Goal: Task Accomplishment & Management: Use online tool/utility

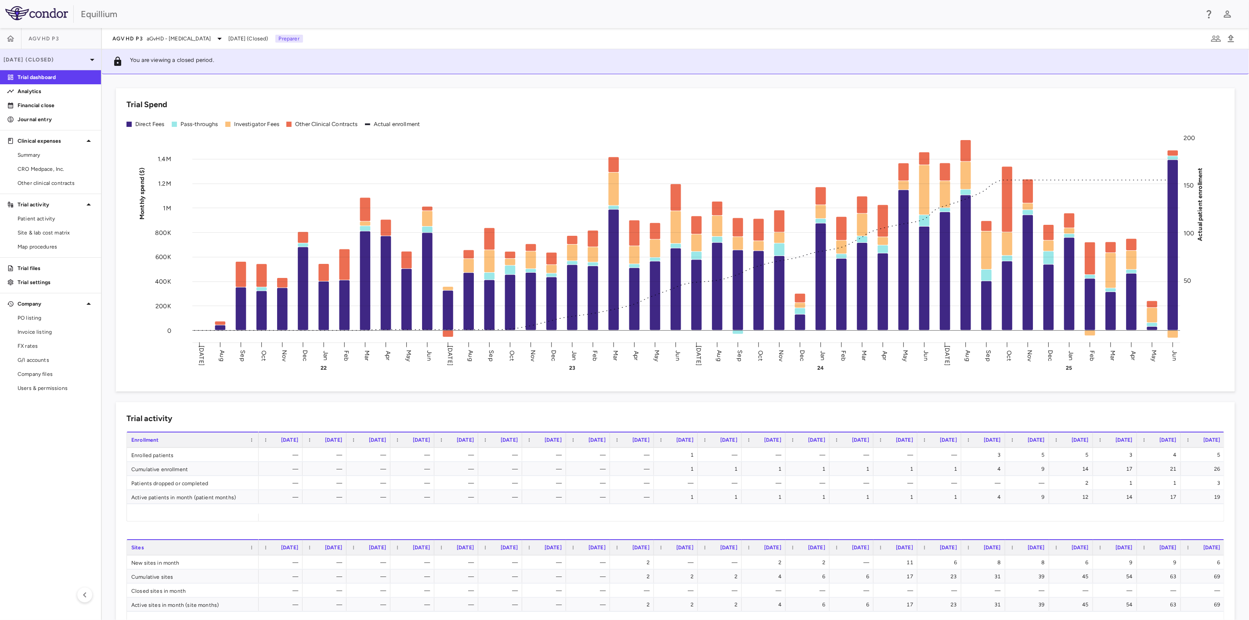
click at [75, 58] on p "[DATE] (Closed)" at bounding box center [45, 60] width 83 height 8
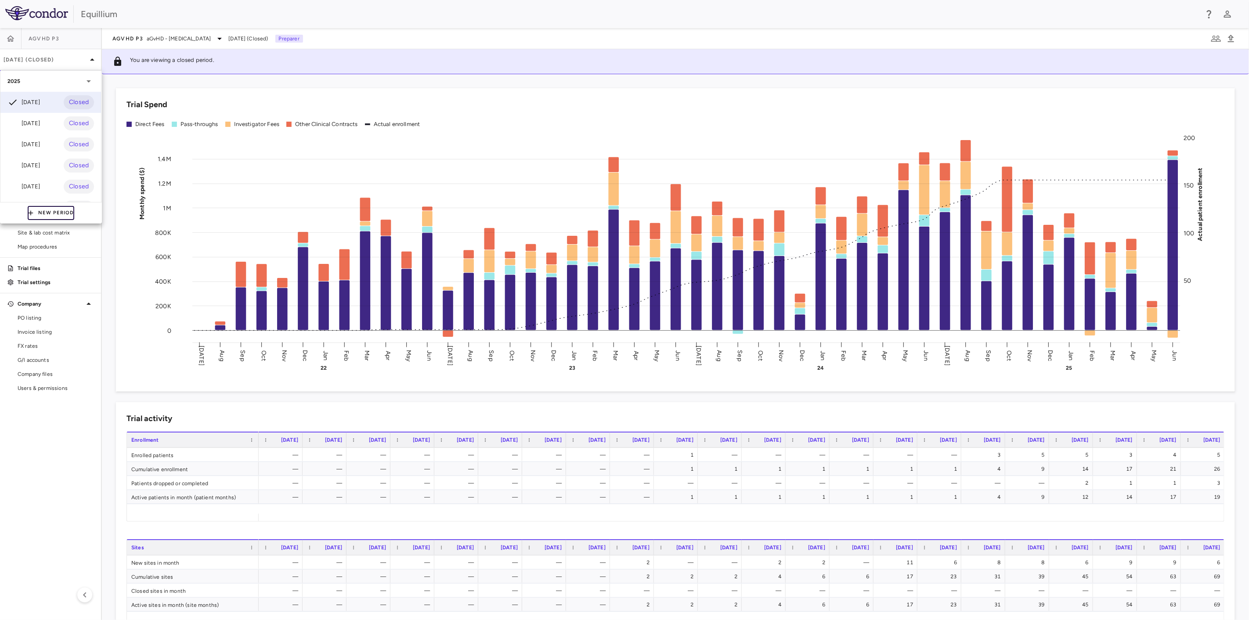
click at [60, 212] on button "New Period" at bounding box center [51, 213] width 47 height 14
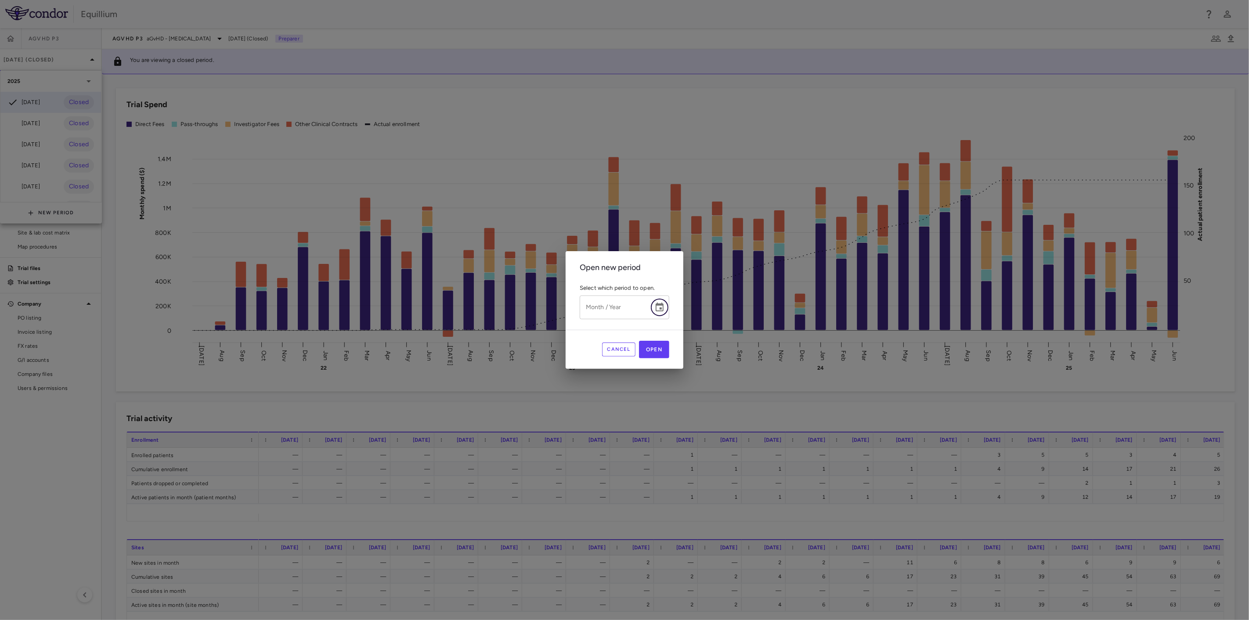
click at [661, 308] on icon "Choose date" at bounding box center [659, 306] width 8 height 9
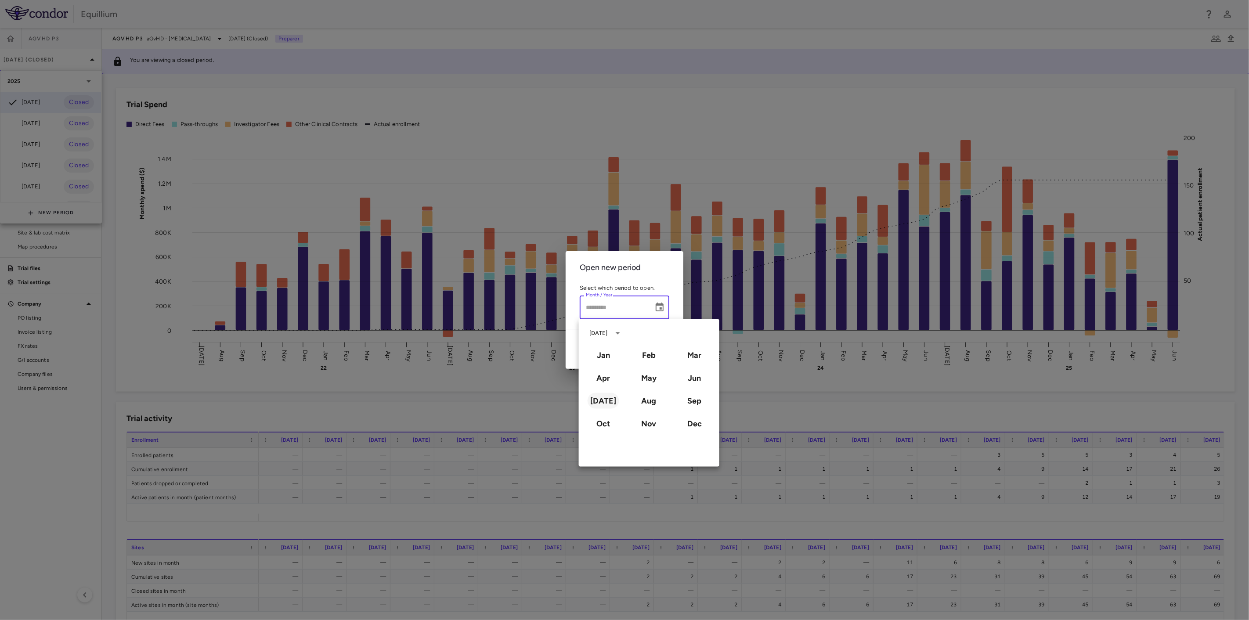
click at [610, 401] on button "[DATE]" at bounding box center [603, 401] width 32 height 16
type input "*********"
click at [634, 408] on button "2025" at bounding box center [632, 406] width 32 height 16
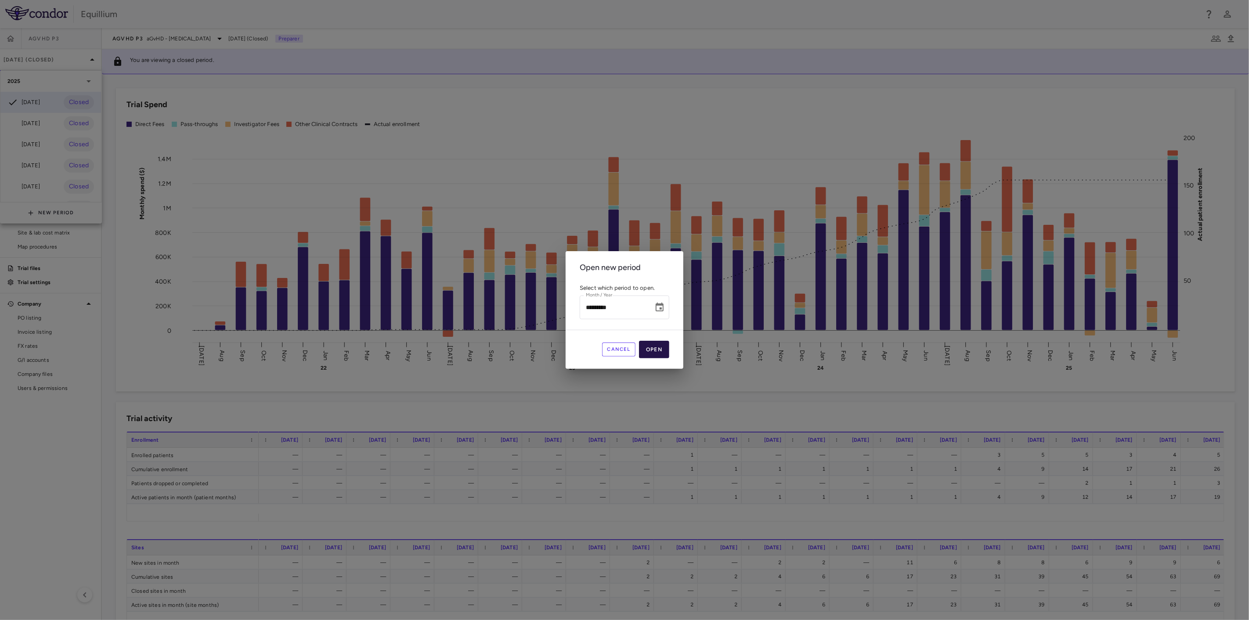
click at [666, 352] on button "Open" at bounding box center [654, 350] width 30 height 18
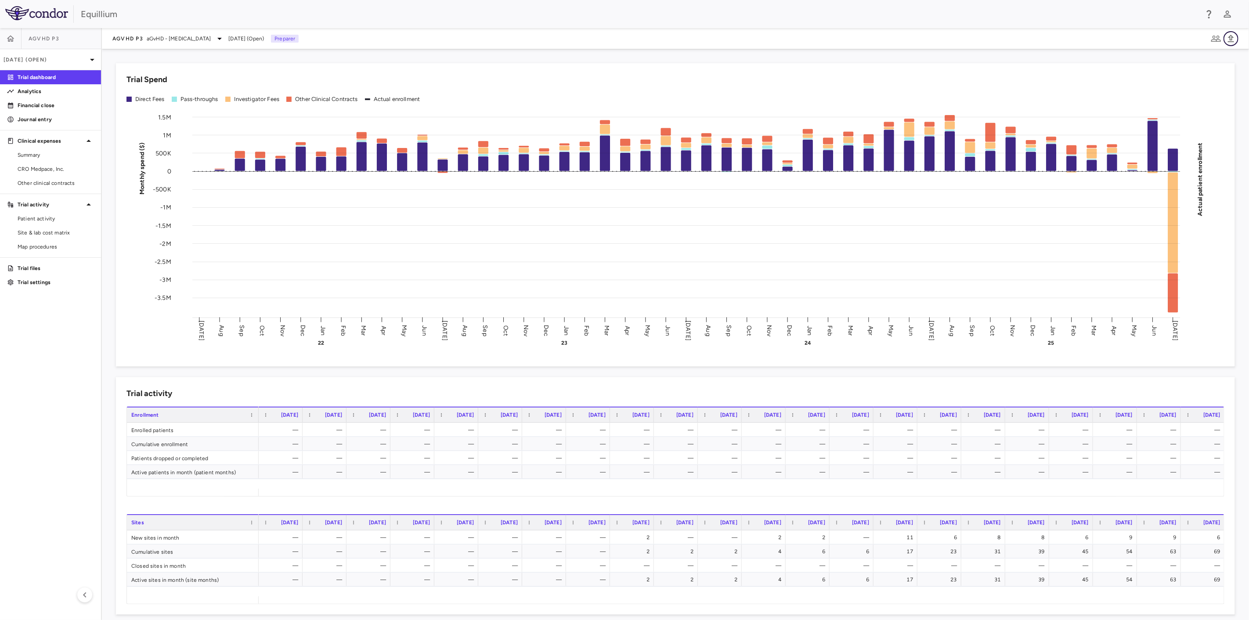
click at [1231, 35] on icon "button" at bounding box center [1231, 38] width 6 height 7
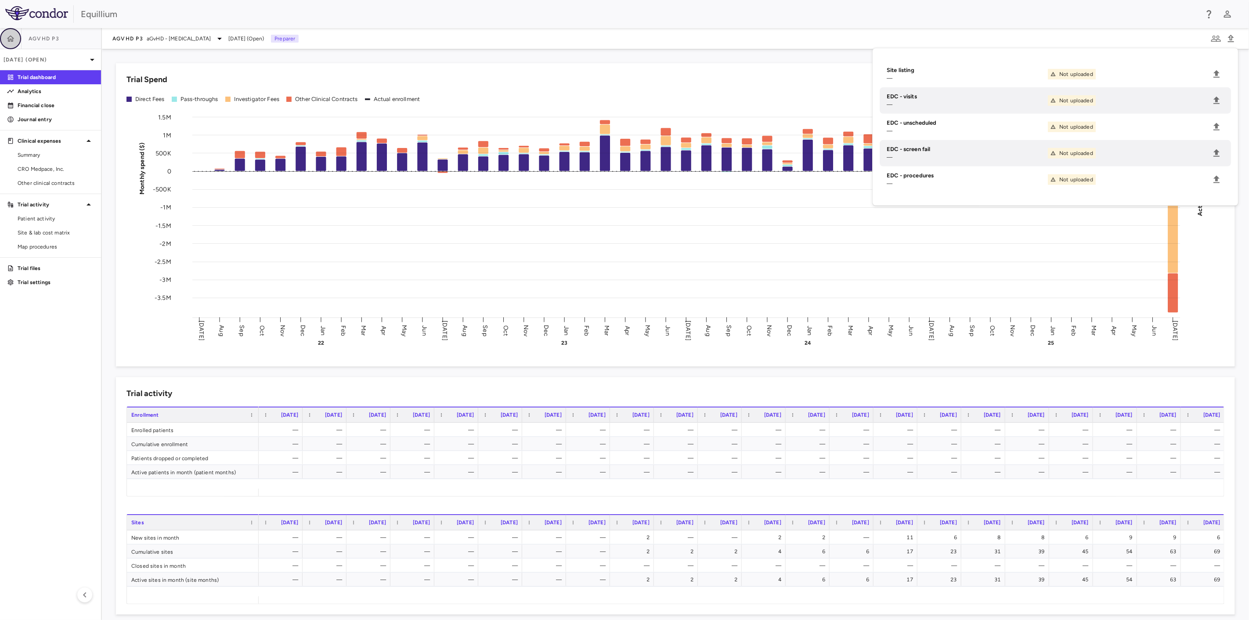
click at [14, 36] on icon "button" at bounding box center [10, 38] width 9 height 9
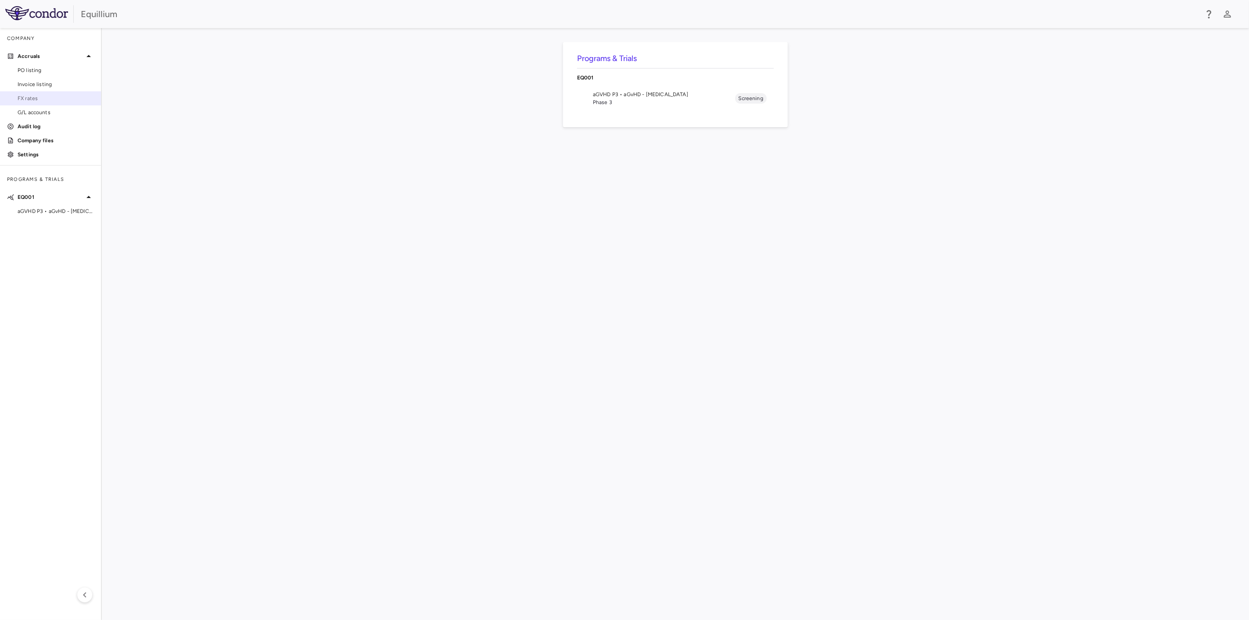
click at [53, 99] on span "FX rates" at bounding box center [56, 98] width 76 height 8
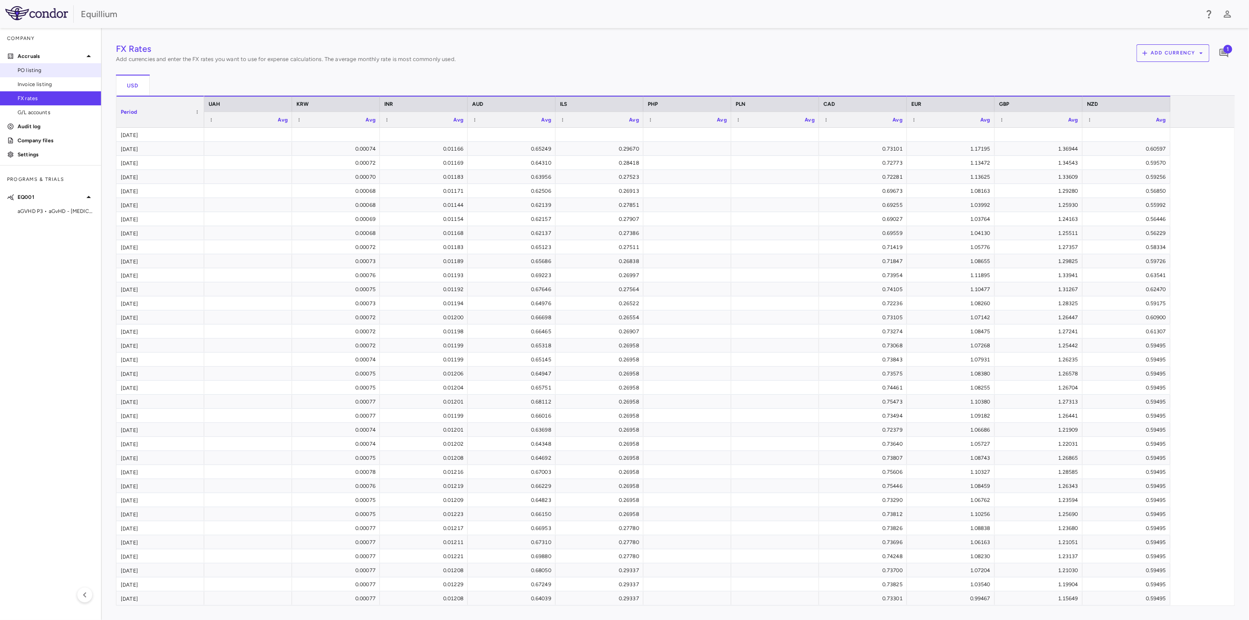
click at [25, 70] on span "PO listing" at bounding box center [56, 70] width 76 height 8
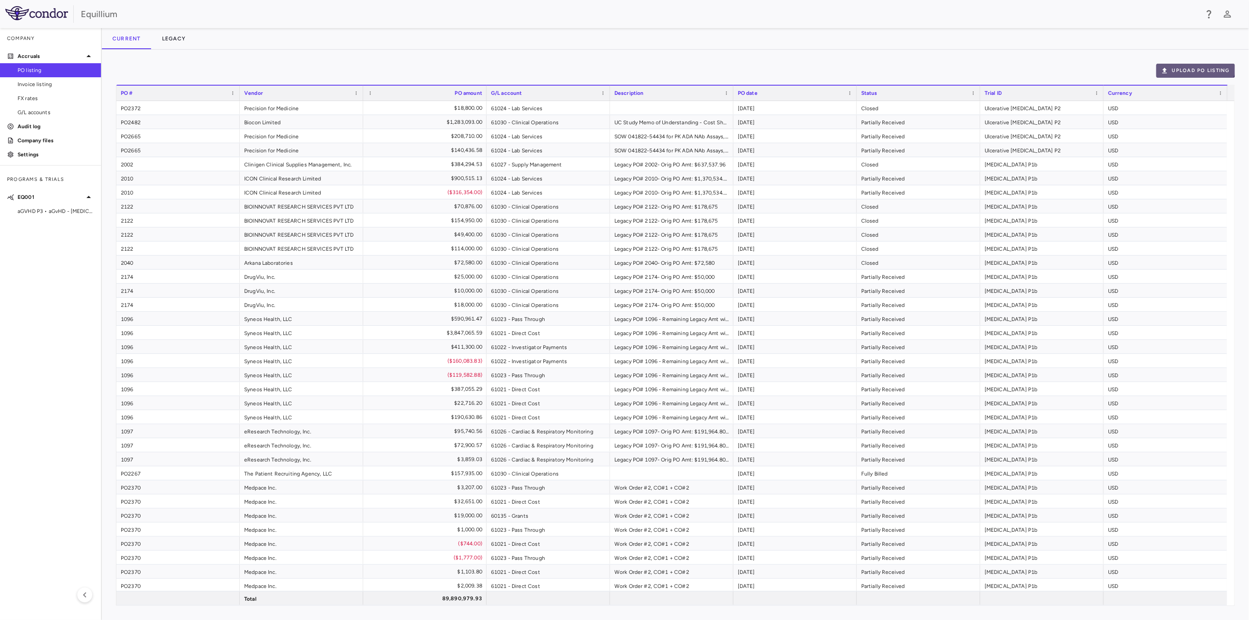
click at [1195, 64] on button "Upload PO Listing" at bounding box center [1195, 71] width 79 height 14
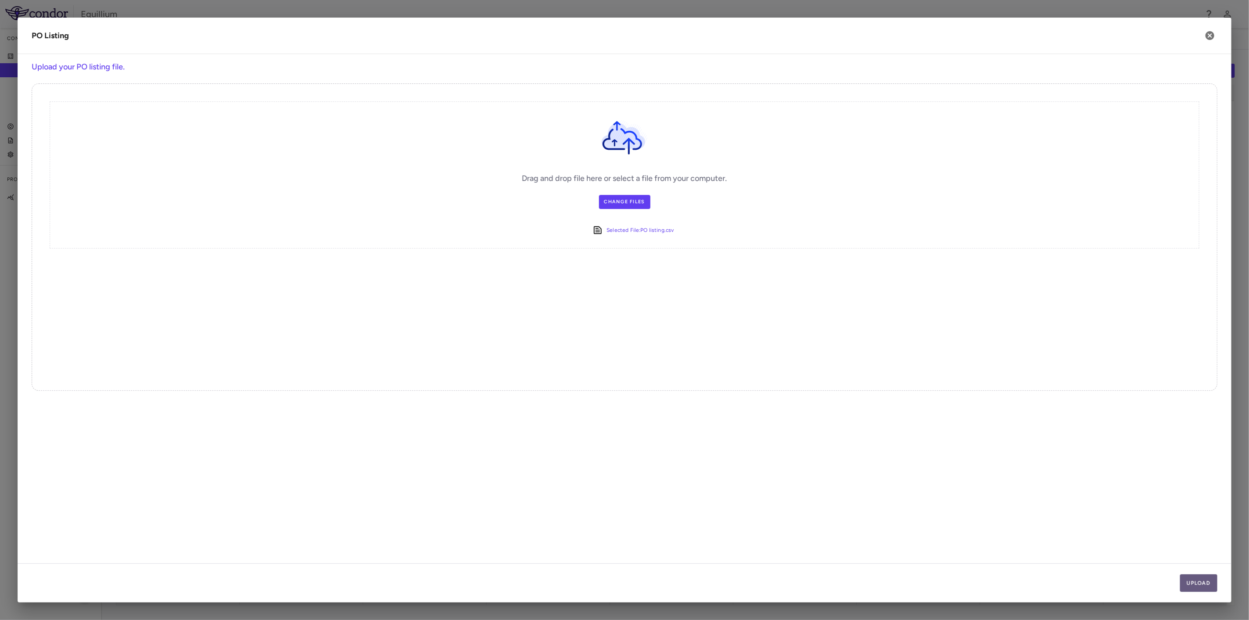
click at [1187, 582] on button "Upload" at bounding box center [1199, 583] width 38 height 18
click at [1203, 587] on button "Next" at bounding box center [1202, 583] width 30 height 18
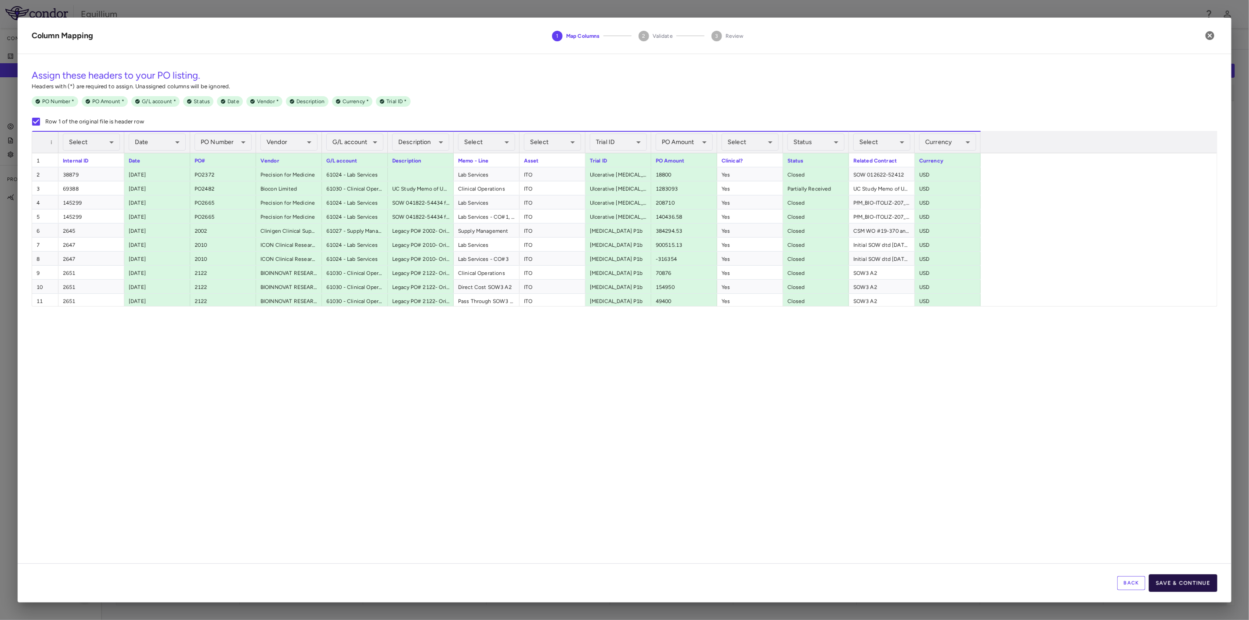
click at [1199, 581] on button "Save & Continue" at bounding box center [1182, 583] width 68 height 18
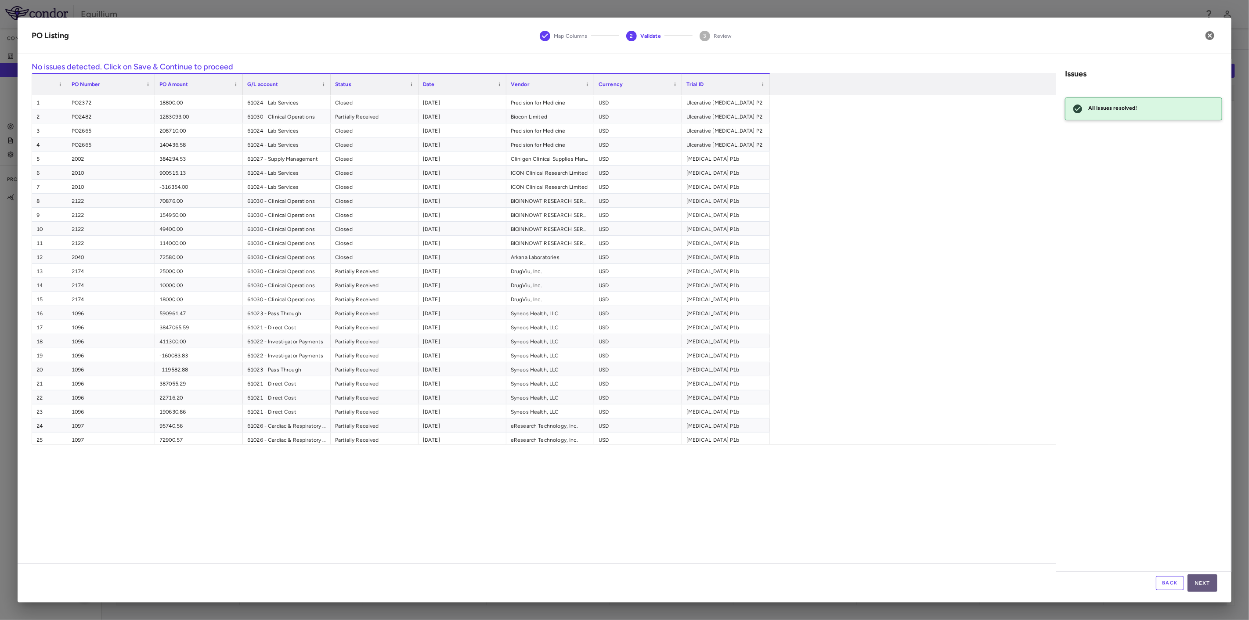
click at [1200, 584] on button "Next" at bounding box center [1202, 583] width 30 height 18
click at [1200, 584] on button "Save" at bounding box center [1202, 583] width 29 height 18
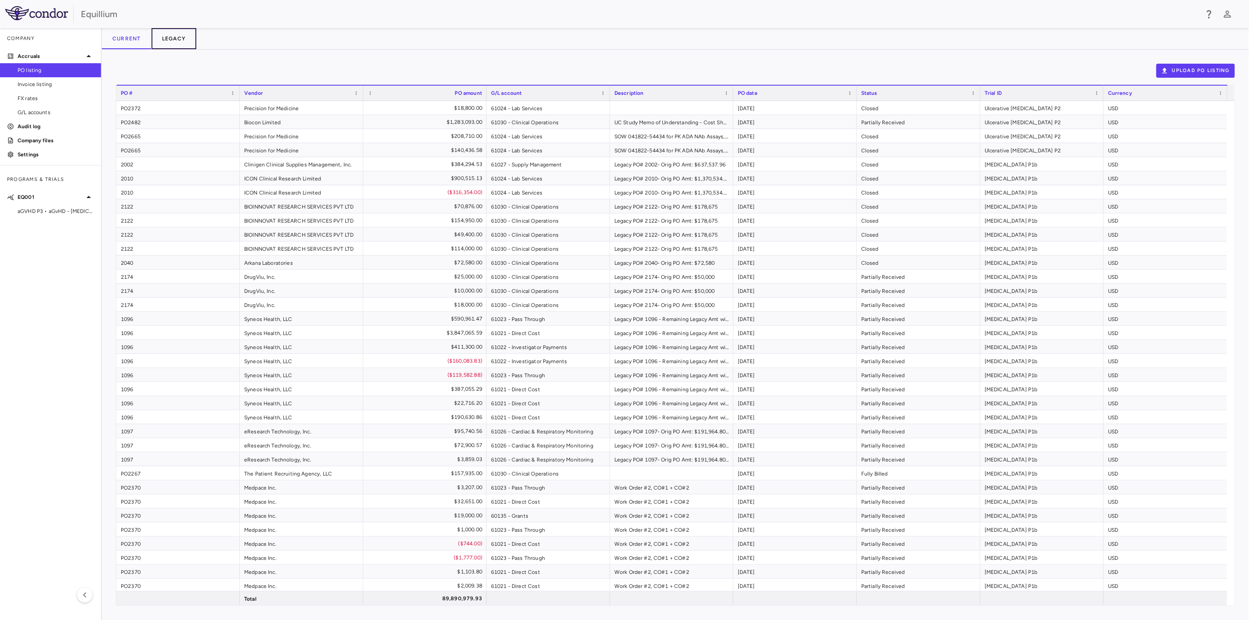
click at [167, 36] on button "Legacy" at bounding box center [173, 38] width 45 height 21
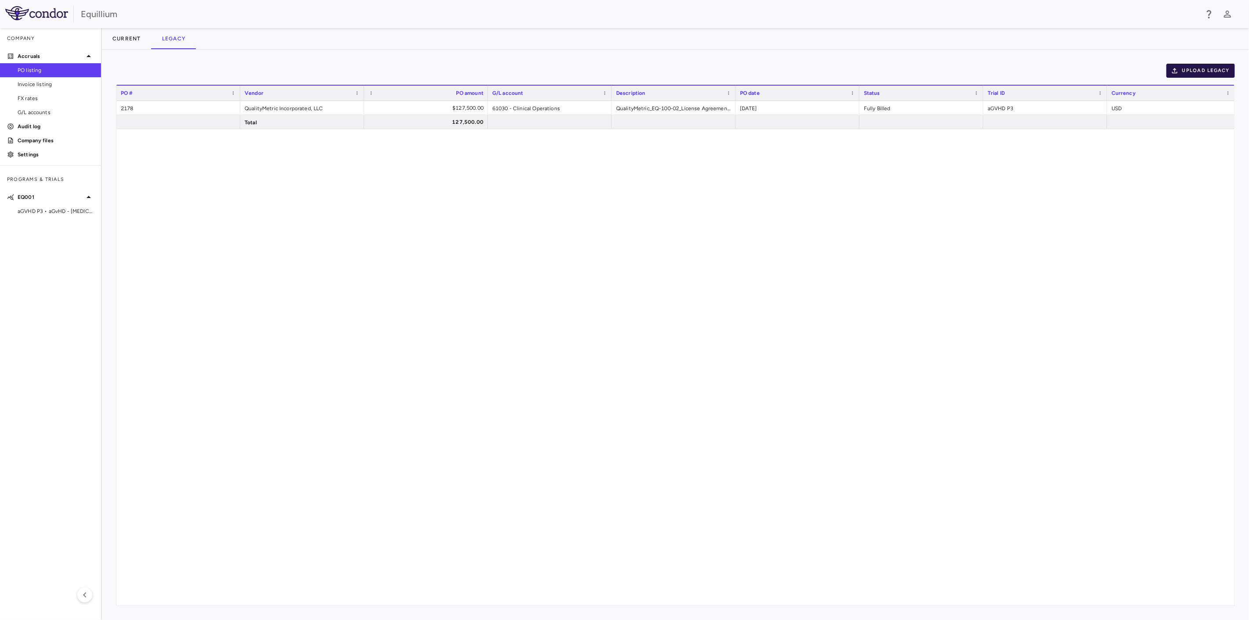
click at [1193, 72] on button "Upload legacy" at bounding box center [1200, 71] width 68 height 14
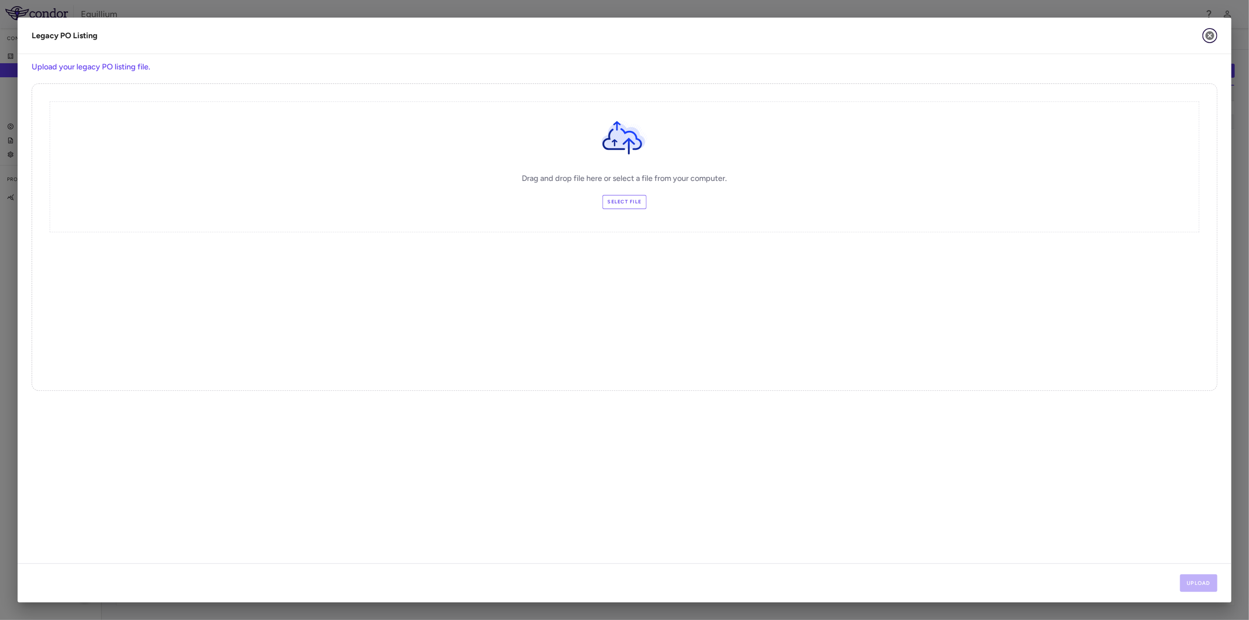
click at [1215, 36] on icon "button" at bounding box center [1209, 35] width 11 height 11
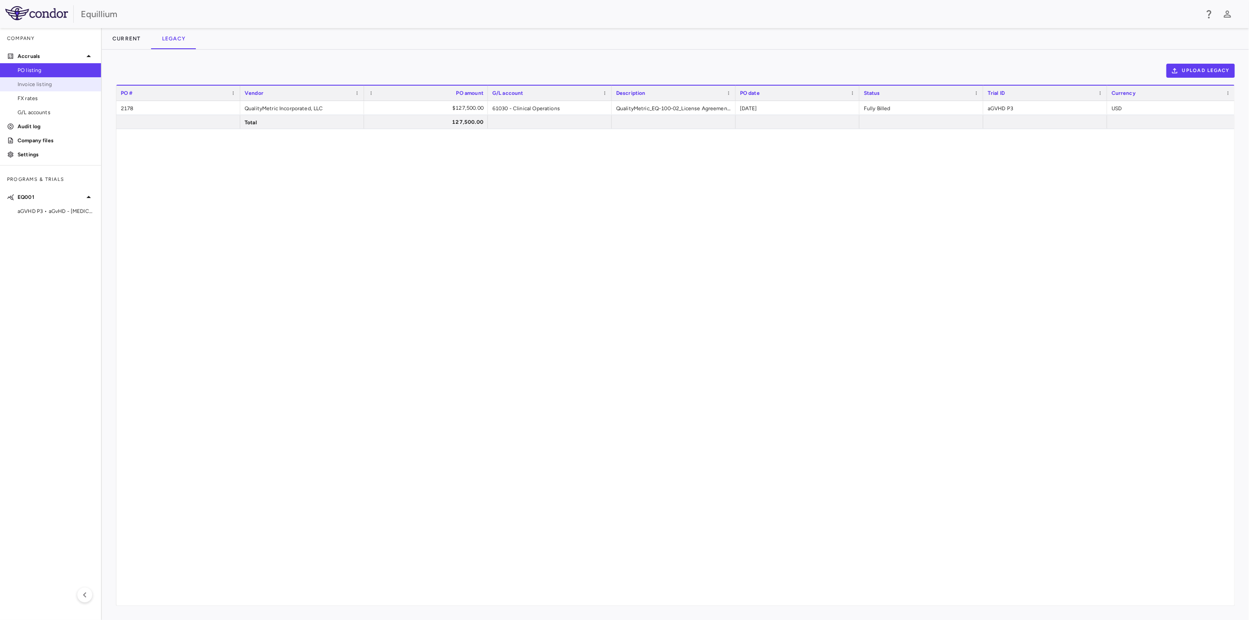
click at [43, 80] on span "Invoice listing" at bounding box center [56, 84] width 76 height 8
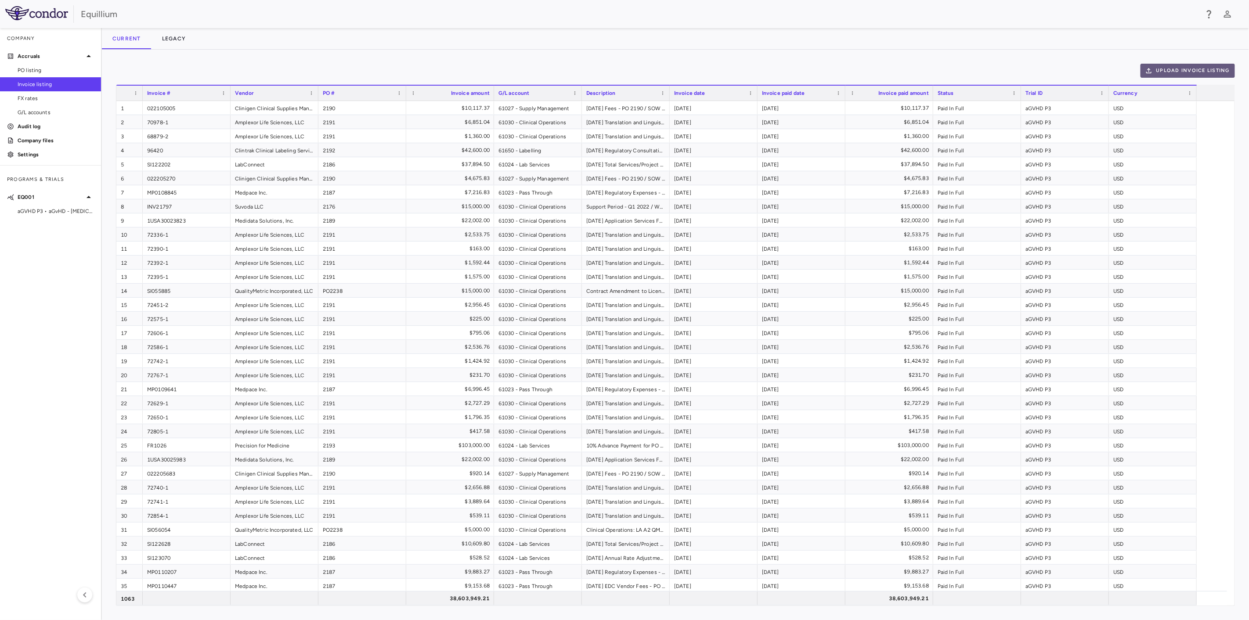
click at [1197, 68] on button "Upload invoice listing" at bounding box center [1187, 71] width 95 height 14
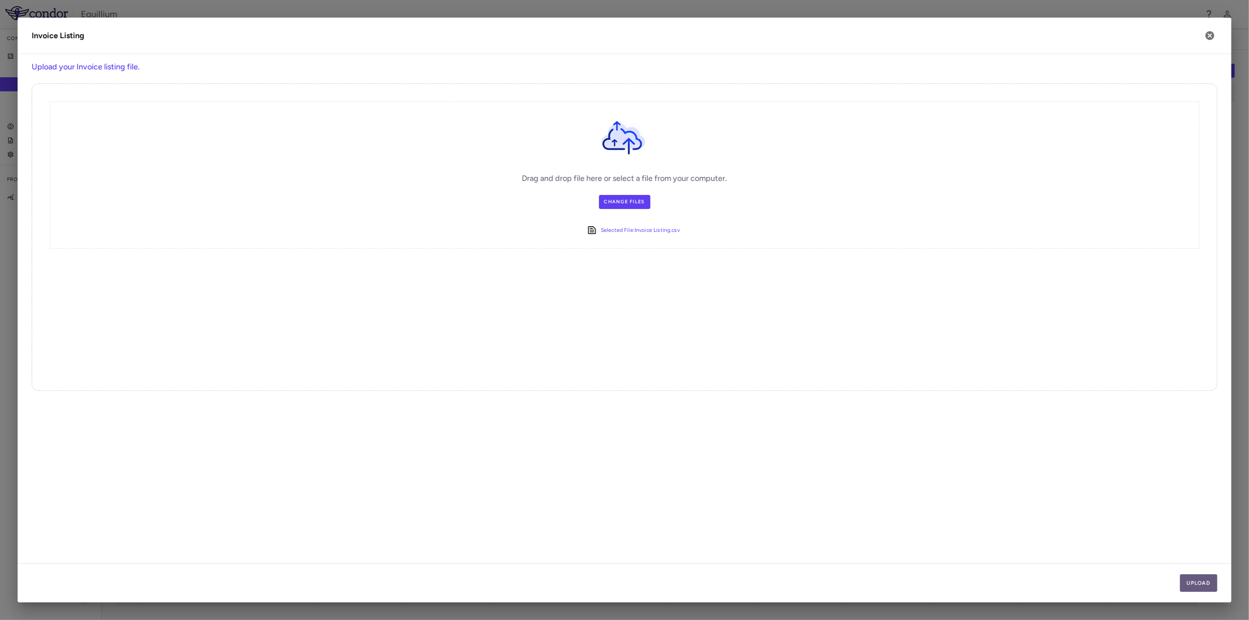
click at [1201, 577] on button "Upload" at bounding box center [1199, 583] width 38 height 18
click at [1200, 587] on button "Next" at bounding box center [1202, 583] width 30 height 18
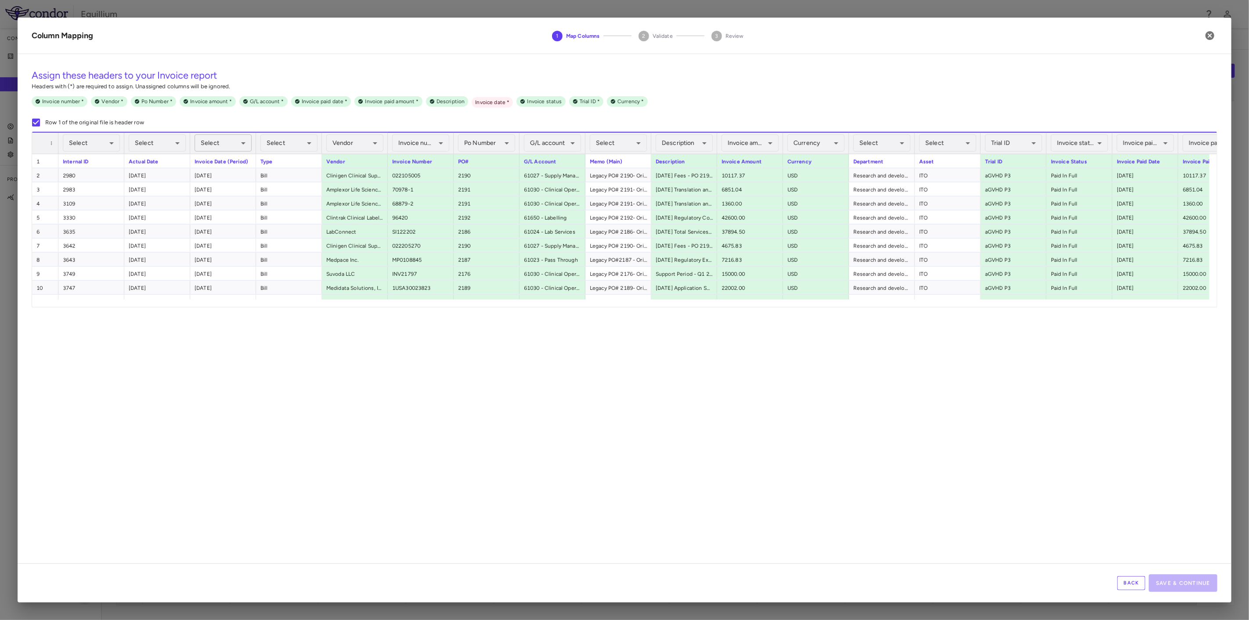
click at [228, 144] on body "Skip to sidebar Skip to main content Equillium Company Accruals PO listing Invo…" at bounding box center [624, 310] width 1249 height 620
click at [209, 299] on li "Invoice date Required" at bounding box center [223, 303] width 111 height 16
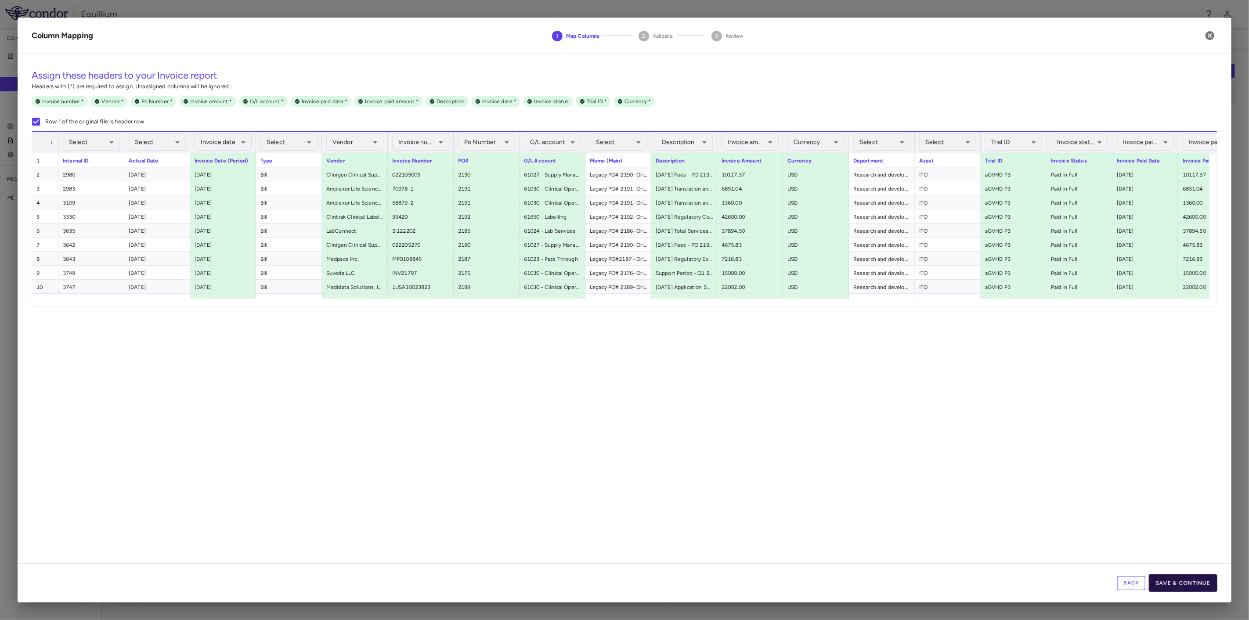
click at [1202, 581] on button "Save & Continue" at bounding box center [1182, 583] width 68 height 18
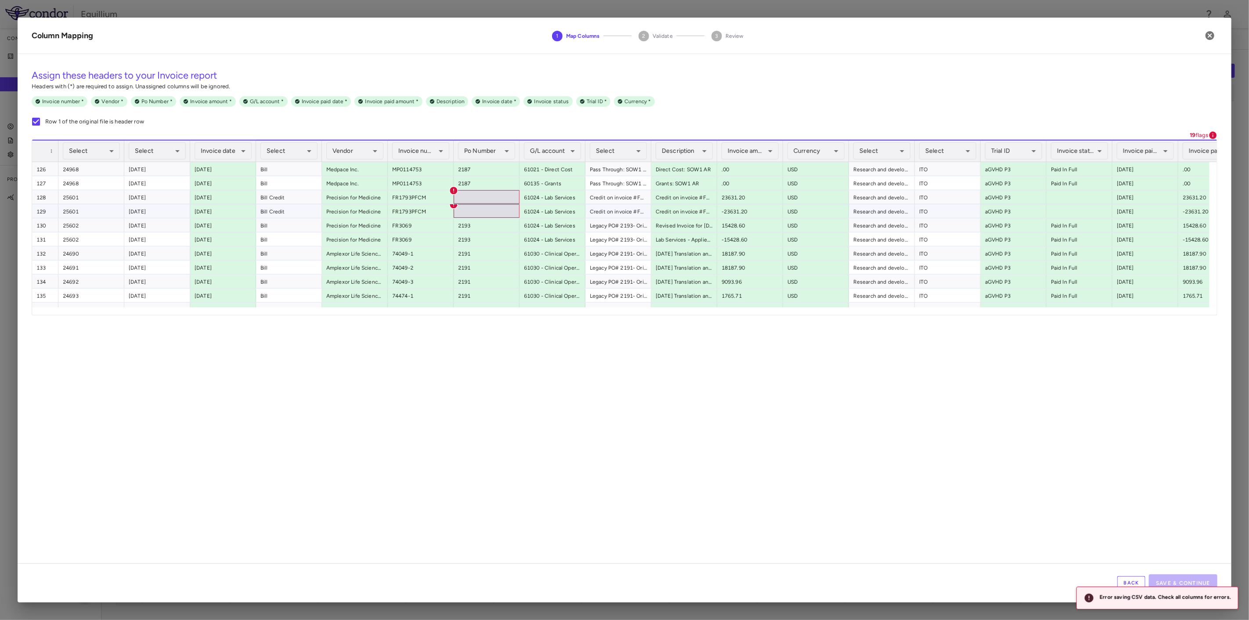
scroll to position [1707, 0]
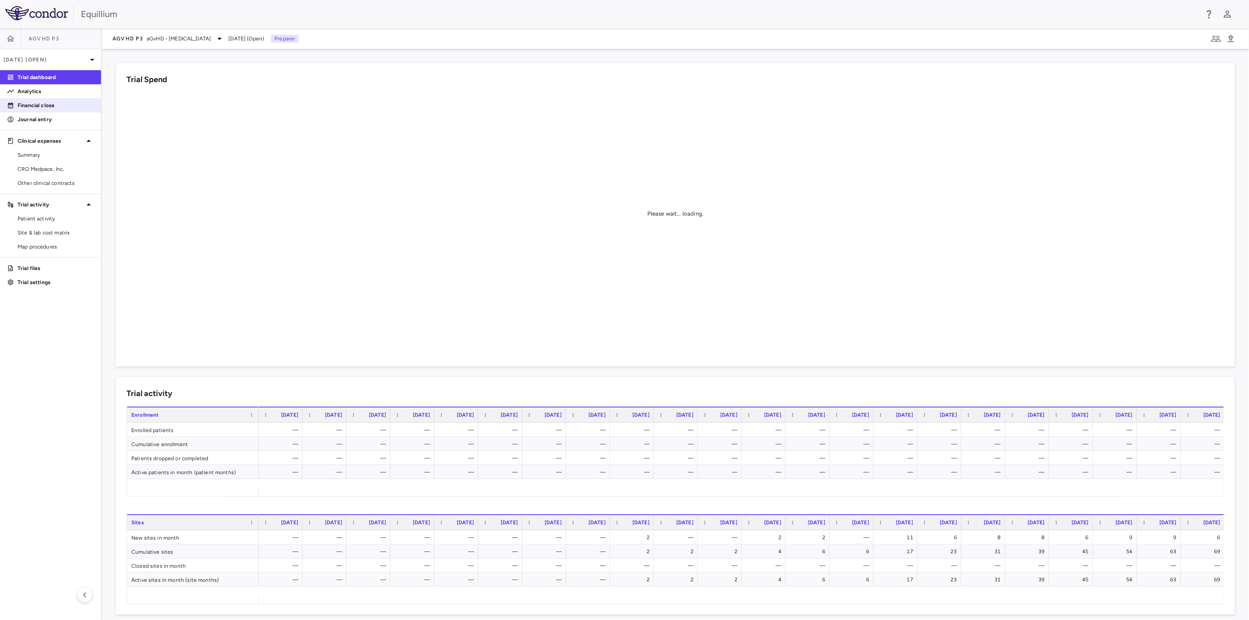
click at [40, 107] on p "Financial close" at bounding box center [56, 105] width 76 height 8
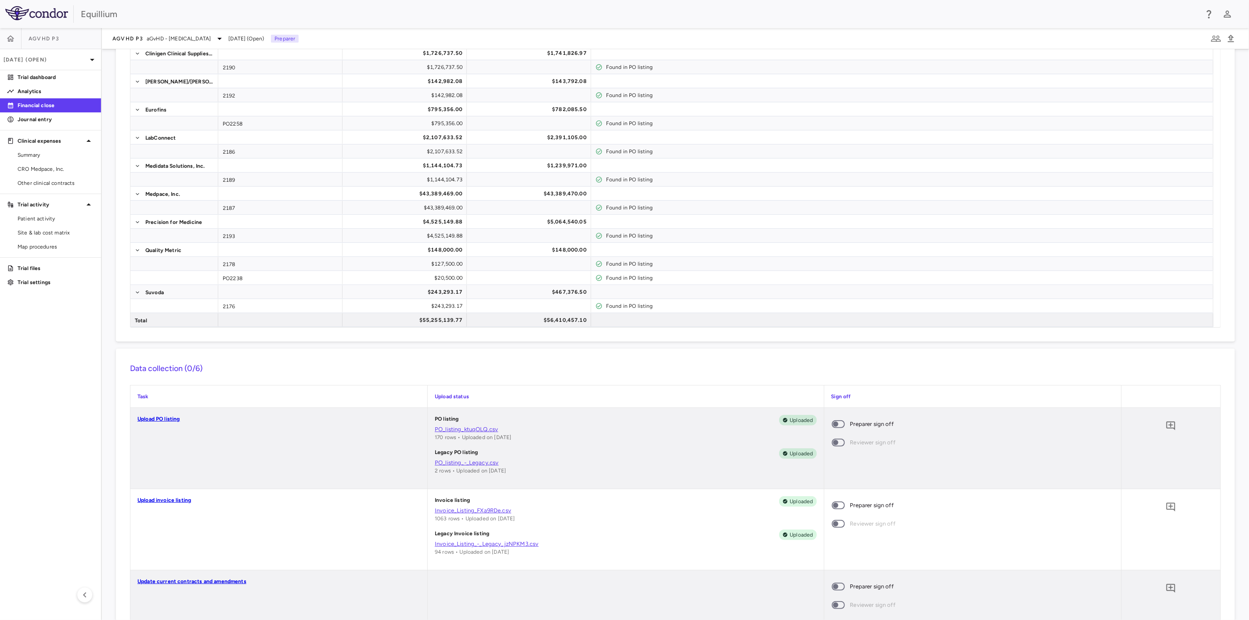
scroll to position [195, 0]
